Goal: Information Seeking & Learning: Learn about a topic

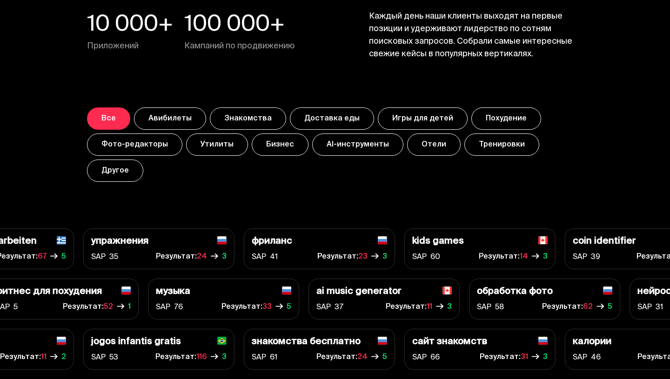
scroll to position [3238, 0]
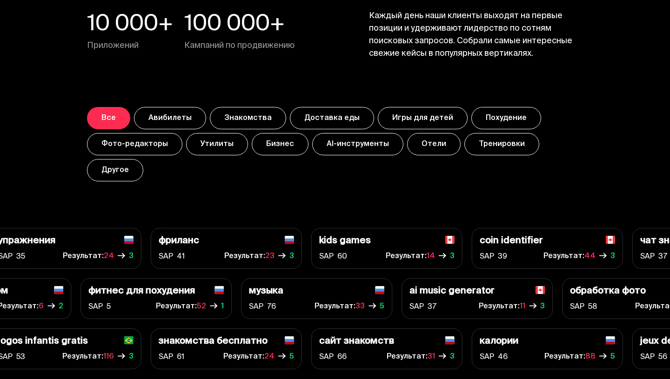
click at [131, 173] on button "Другое" at bounding box center [115, 170] width 56 height 22
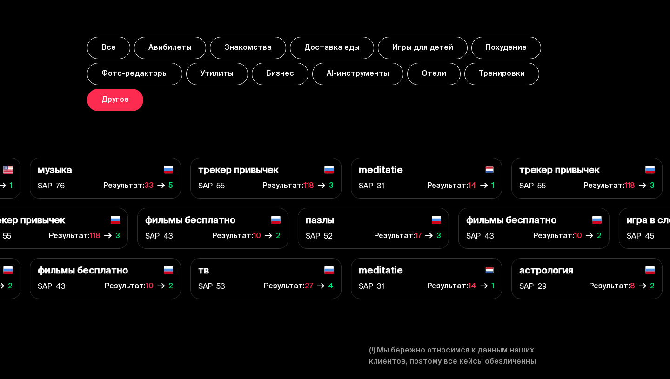
scroll to position [3311, 0]
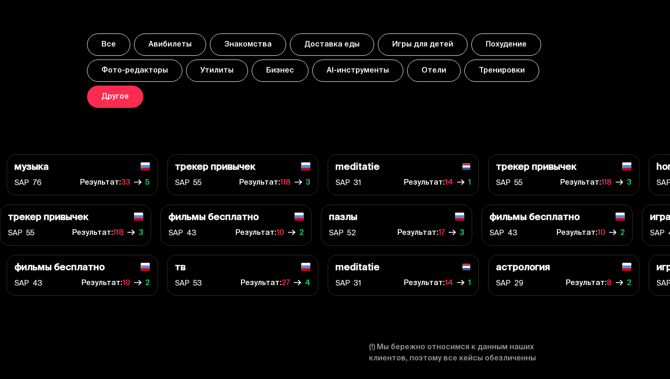
click at [270, 76] on button "Бизнес" at bounding box center [280, 71] width 57 height 22
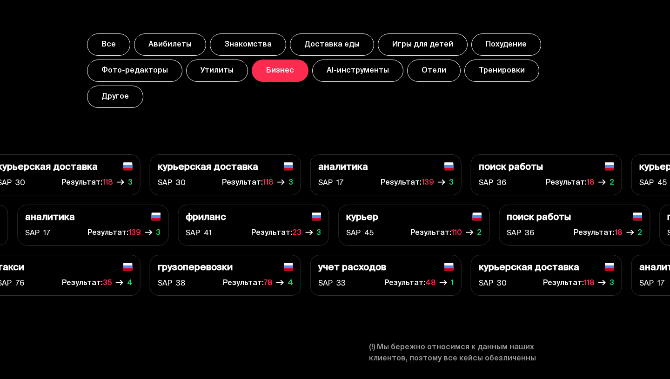
click at [201, 67] on button "Утилиты" at bounding box center [217, 71] width 62 height 22
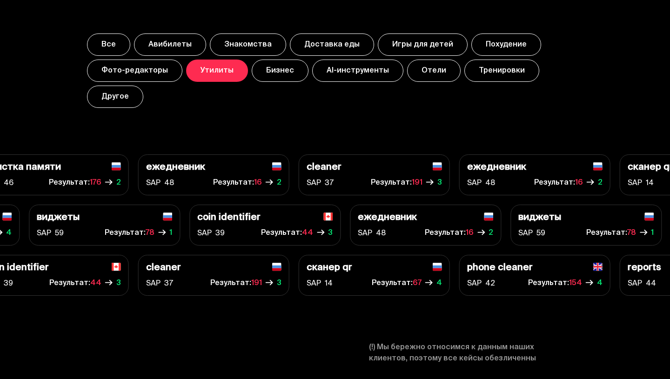
click at [140, 67] on button "Фото-редакторы" at bounding box center [134, 71] width 95 height 22
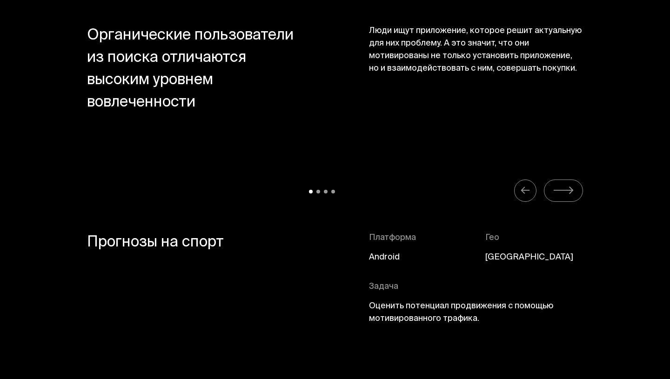
scroll to position [4061, 0]
click at [389, 259] on span "Android" at bounding box center [384, 257] width 31 height 13
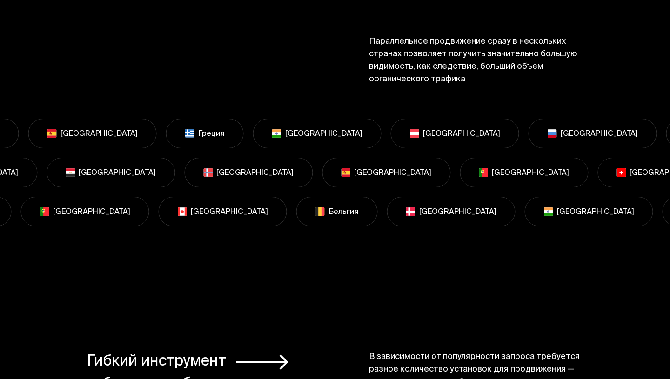
scroll to position [6185, 0]
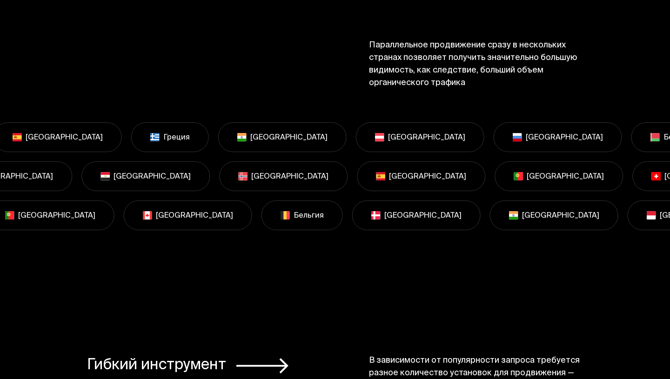
drag, startPoint x: 432, startPoint y: 130, endPoint x: 251, endPoint y: 136, distance: 180.6
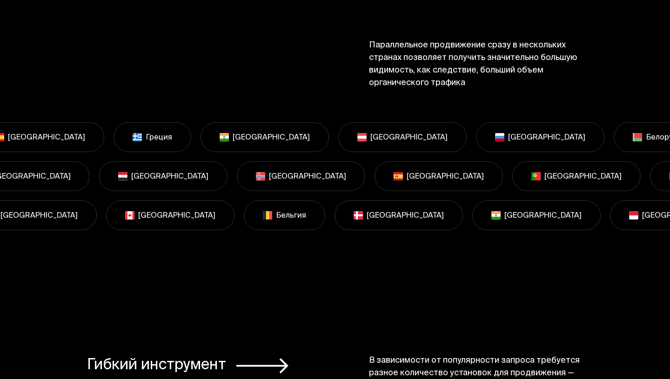
click at [304, 243] on section "[GEOGRAPHIC_DATA] [GEOGRAPHIC_DATA] [GEOGRAPHIC_DATA] [GEOGRAPHIC_DATA] [GEOGRA…" at bounding box center [335, 208] width 670 height 173
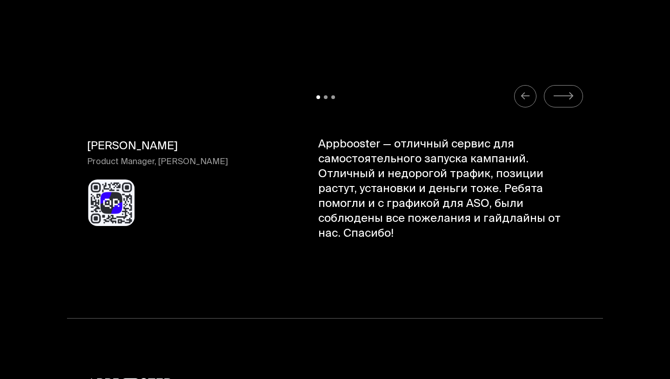
scroll to position [9481, 0]
click at [111, 190] on img at bounding box center [111, 202] width 47 height 47
click at [171, 137] on p "[PERSON_NAME]" at bounding box center [168, 146] width 163 height 19
click at [564, 90] on icon "Carousel Navigation" at bounding box center [563, 96] width 21 height 12
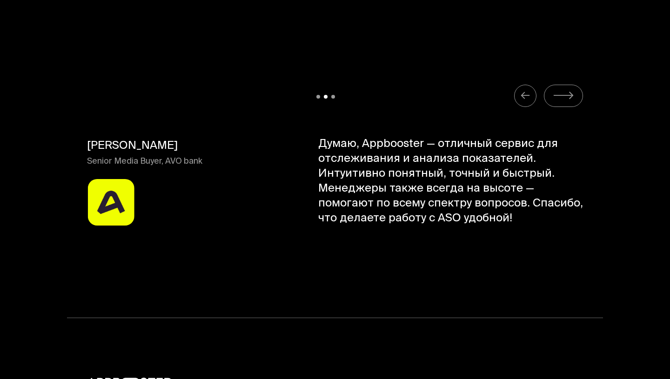
click at [525, 90] on icon "Carousel Navigation" at bounding box center [525, 96] width 10 height 12
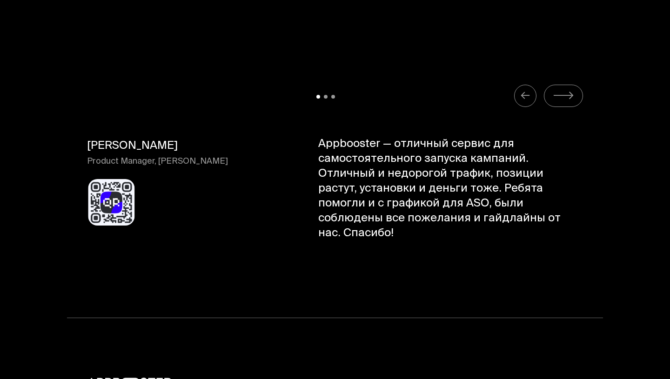
click at [557, 90] on icon "Carousel Navigation" at bounding box center [563, 96] width 21 height 12
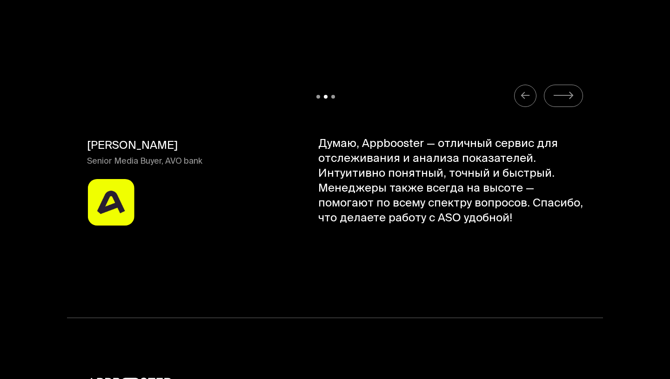
click at [568, 90] on icon "Carousel Navigation" at bounding box center [563, 96] width 21 height 12
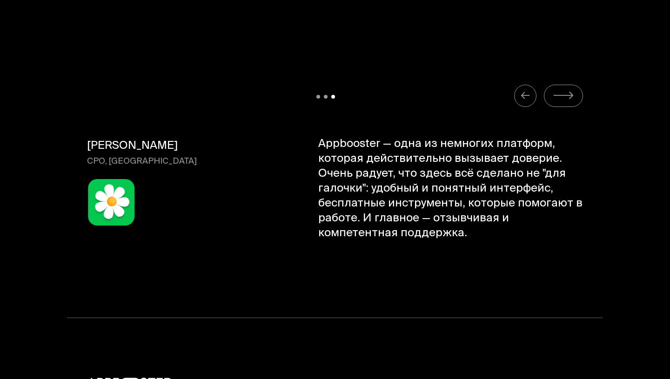
click at [567, 90] on icon "Carousel Navigation" at bounding box center [563, 96] width 21 height 12
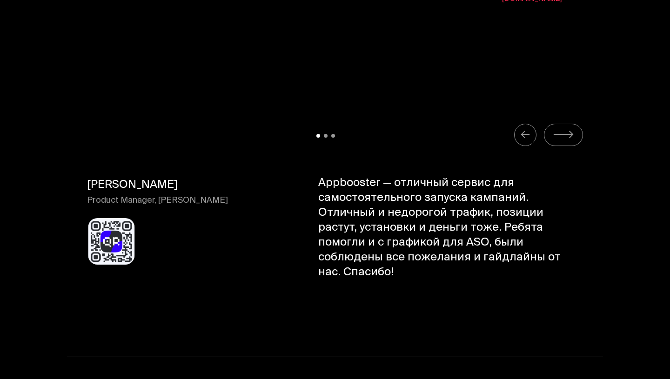
scroll to position [9451, 0]
